Goal: Task Accomplishment & Management: Complete application form

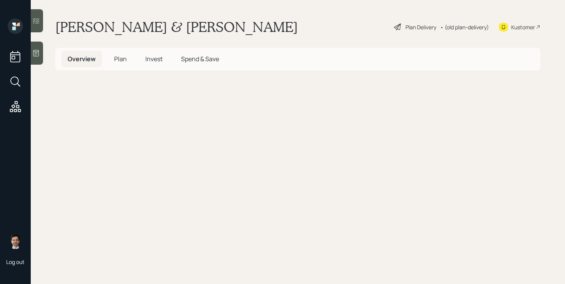
click at [122, 61] on span "Plan" at bounding box center [120, 59] width 13 height 8
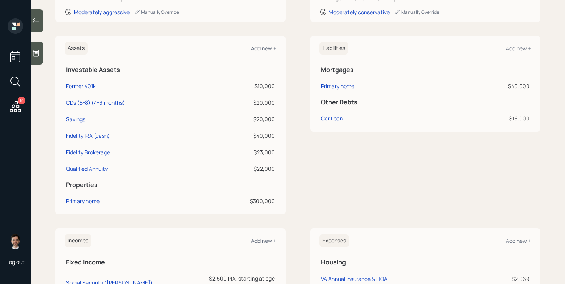
scroll to position [245, 0]
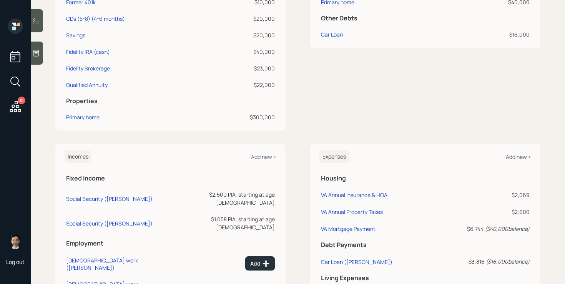
click at [522, 157] on div "Add new +" at bounding box center [518, 156] width 25 height 7
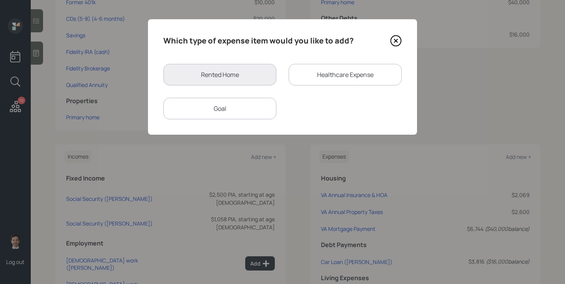
click at [194, 105] on div "Goal" at bounding box center [219, 109] width 113 height 22
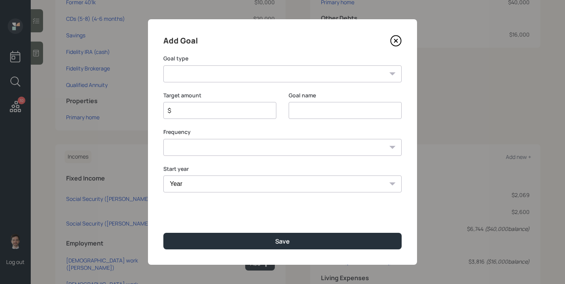
click at [225, 78] on select "Create an emergency fund Donate to charity Purchase a home Make a purchase Supp…" at bounding box center [282, 73] width 238 height 17
select select "other"
click at [163, 65] on select "Create an emergency fund Donate to charity Purchase a home Make a purchase Supp…" at bounding box center [282, 73] width 238 height 17
click at [317, 108] on input "Other" at bounding box center [345, 110] width 113 height 17
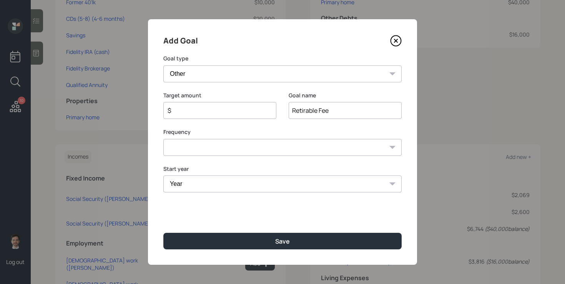
type input "Retirable Fee"
click at [259, 112] on input "$" at bounding box center [217, 110] width 100 height 9
type input "$ 600"
click at [269, 146] on select "One time Every 1 year Every 2 years Every 3 years Every 4 years Every 5 years E…" at bounding box center [282, 147] width 238 height 17
select select "1"
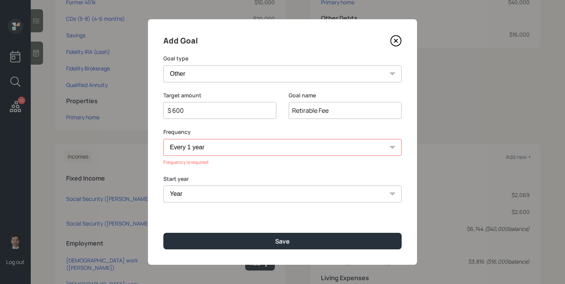
click at [163, 139] on select "One time Every 1 year Every 2 years Every 3 years Every 4 years Every 5 years E…" at bounding box center [282, 147] width 238 height 17
click at [194, 189] on select "Year 2025 2026 2027 2028 2029 2030 2031 2032 2033 2034 2035 2036 2037 2038 2039…" at bounding box center [219, 183] width 113 height 17
select select "2025"
click at [163, 175] on select "Year 2025 2026 2027 2028 2029 2030 2031 2032 2033 2034 2035 2036 2037 2038 2039…" at bounding box center [219, 183] width 113 height 17
click at [339, 186] on select "Year 2025 2026 2027 2028 2029 2030 2031 2032 2033 2034 2035 2036 2037 2038 2039…" at bounding box center [345, 183] width 113 height 17
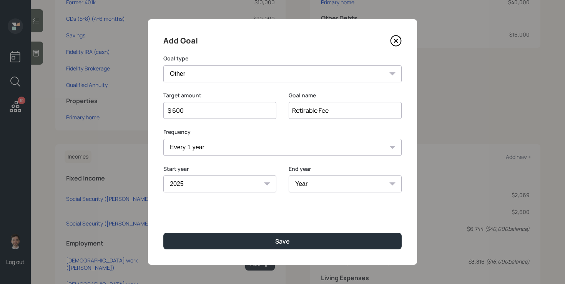
select select "2048"
click at [289, 175] on select "Year 2025 2026 2027 2028 2029 2030 2031 2032 2033 2034 2035 2036 2037 2038 2039…" at bounding box center [345, 183] width 113 height 17
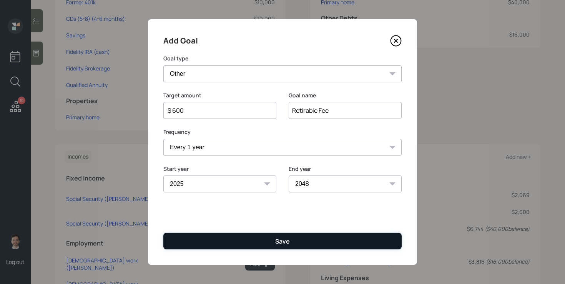
click at [294, 243] on button "Save" at bounding box center [282, 240] width 238 height 17
type input "$"
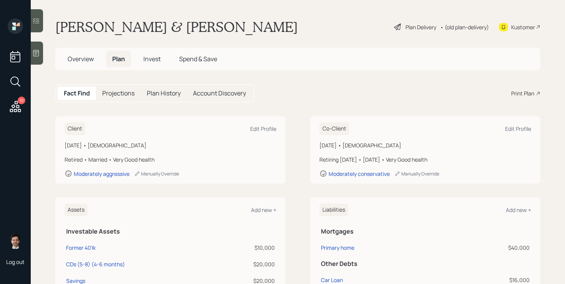
click at [407, 27] on div "Plan Delivery" at bounding box center [420, 27] width 31 height 8
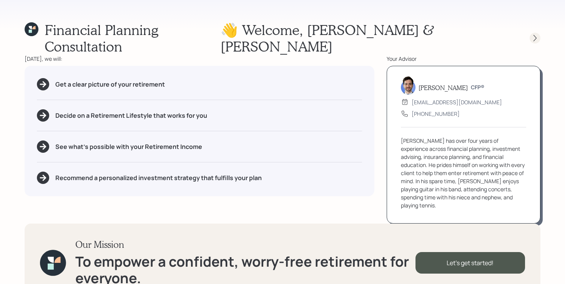
click at [533, 34] on icon at bounding box center [535, 38] width 8 height 8
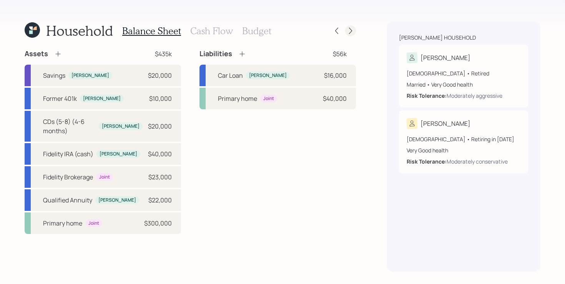
click at [350, 31] on icon at bounding box center [351, 31] width 8 height 8
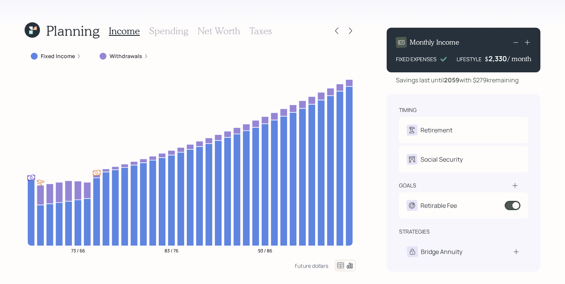
click at [33, 31] on icon at bounding box center [32, 29] width 15 height 15
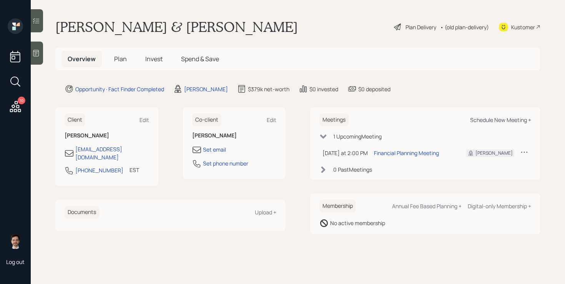
click at [499, 116] on div "Schedule New Meeting +" at bounding box center [500, 119] width 61 height 7
select select "ef6b64e1-8f62-4a74-b865-a7df4b35b836"
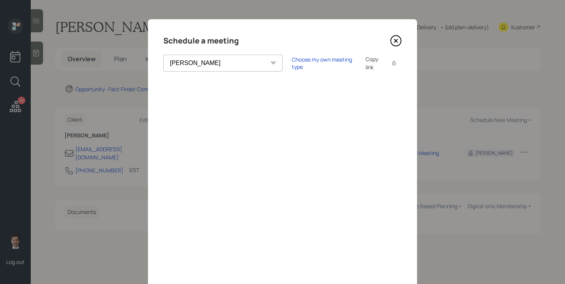
click at [397, 40] on icon at bounding box center [396, 41] width 12 height 12
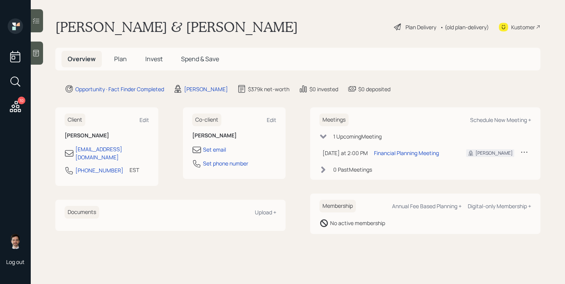
click at [121, 60] on span "Plan" at bounding box center [120, 59] width 13 height 8
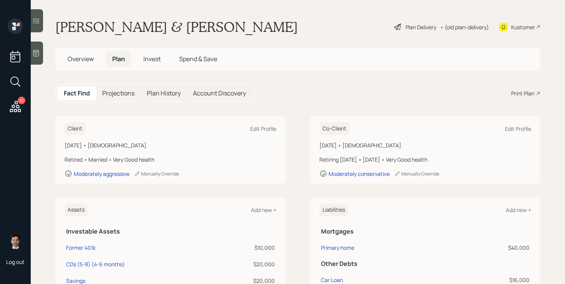
click at [527, 96] on div "Print Plan" at bounding box center [522, 93] width 23 height 8
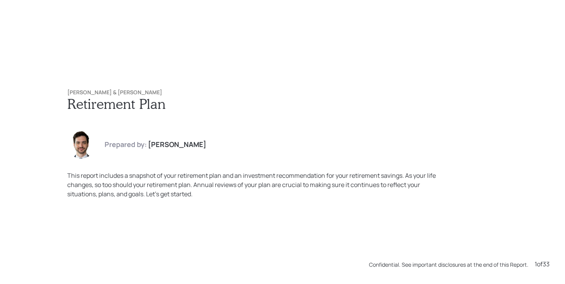
click at [280, 94] on h6 "[PERSON_NAME] & [PERSON_NAME]" at bounding box center [282, 92] width 430 height 7
